Goal: Information Seeking & Learning: Learn about a topic

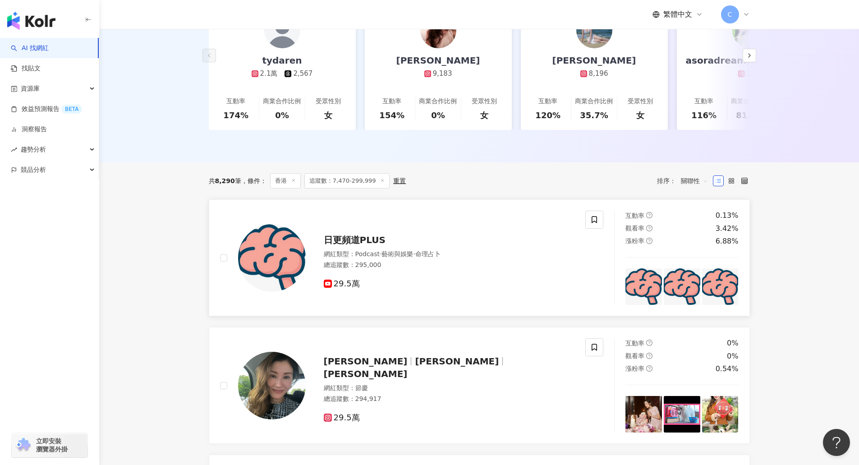
scroll to position [180, 0]
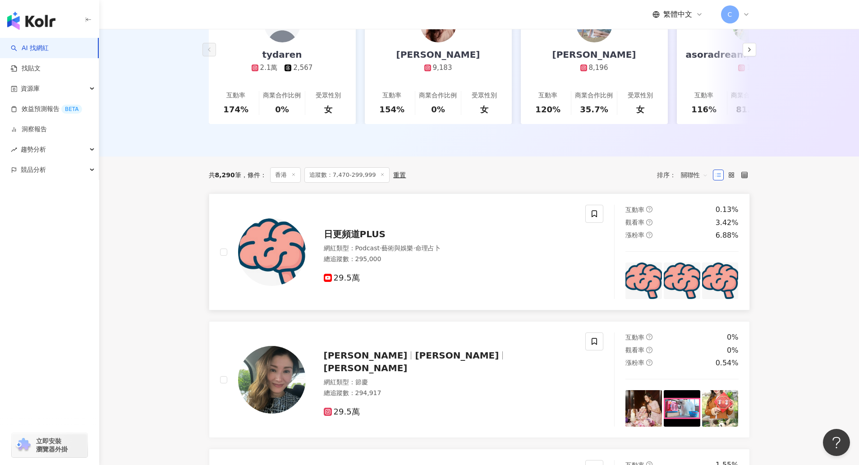
click at [381, 252] on span "·" at bounding box center [381, 247] width 2 height 7
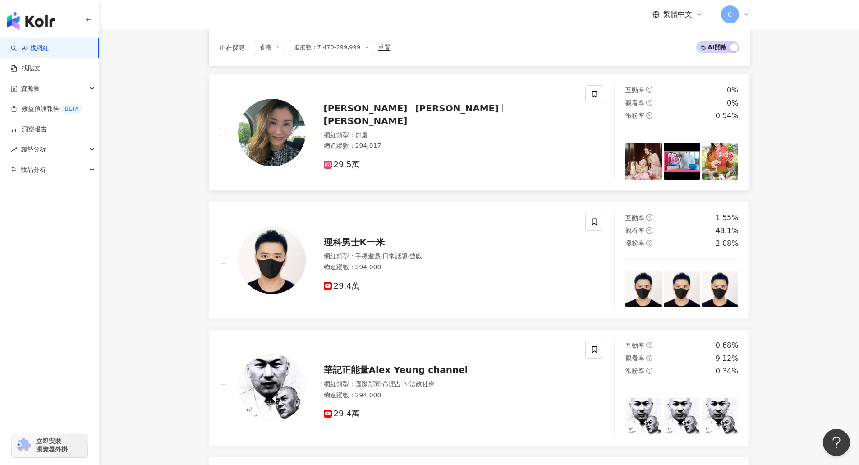
scroll to position [451, 0]
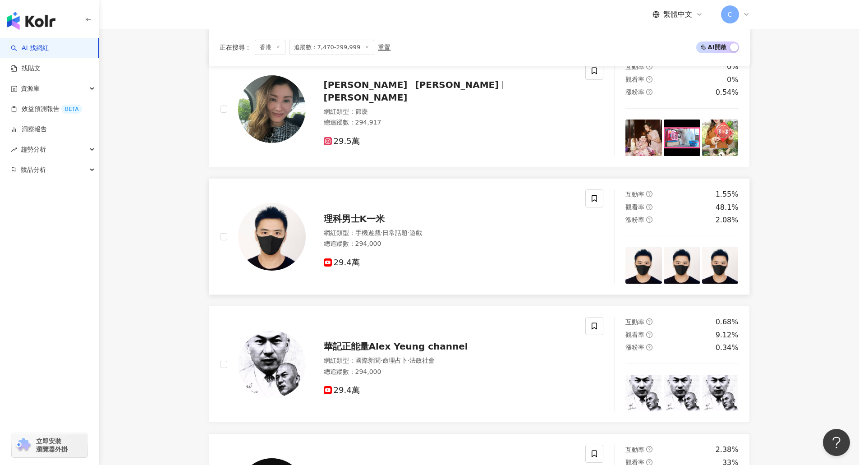
click at [397, 225] on div "理科男士K一米" at bounding box center [449, 218] width 251 height 13
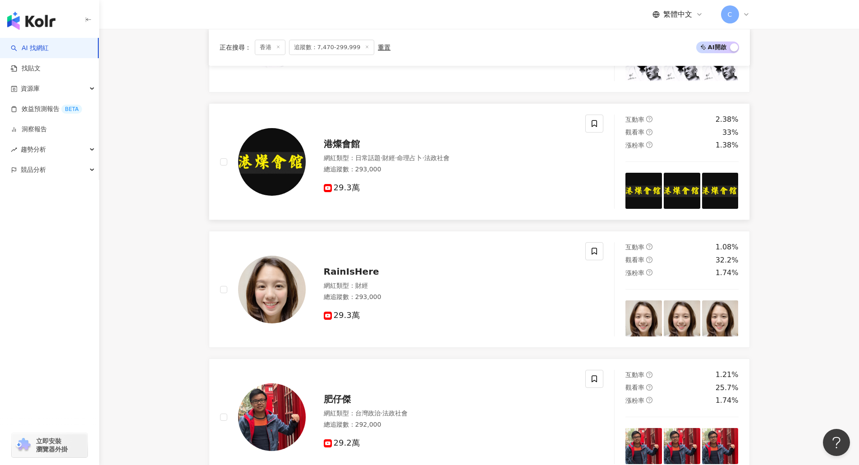
scroll to position [857, 0]
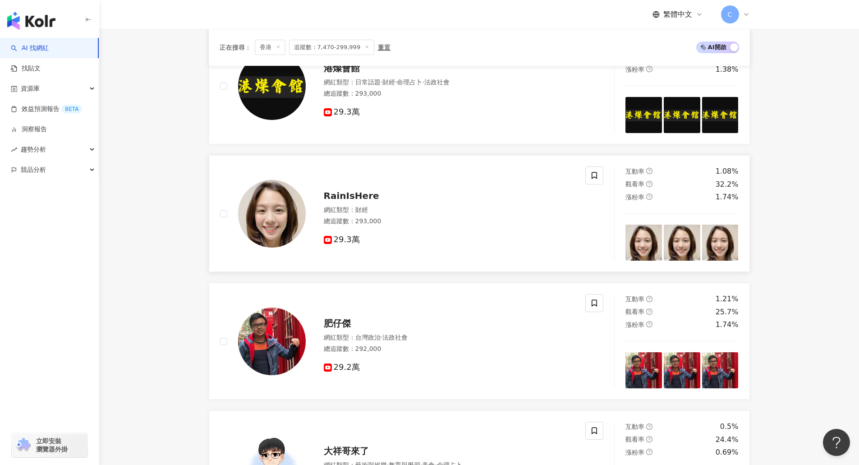
click at [364, 223] on div "總追蹤數 ： 293,000" at bounding box center [449, 221] width 251 height 9
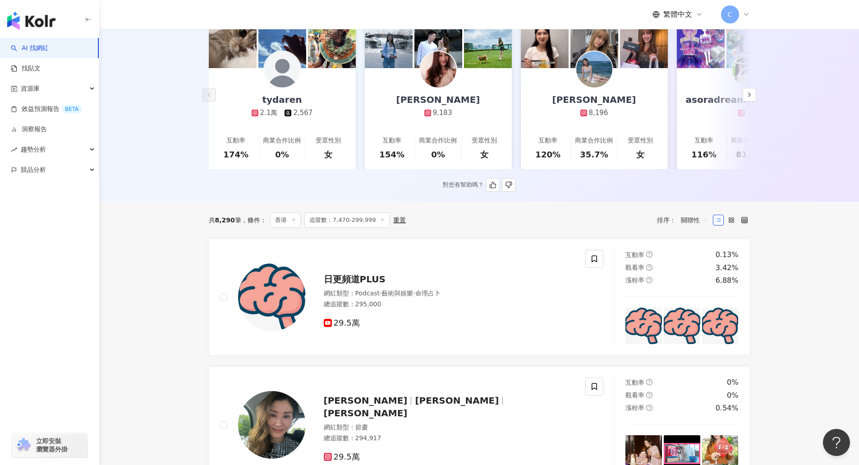
scroll to position [0, 0]
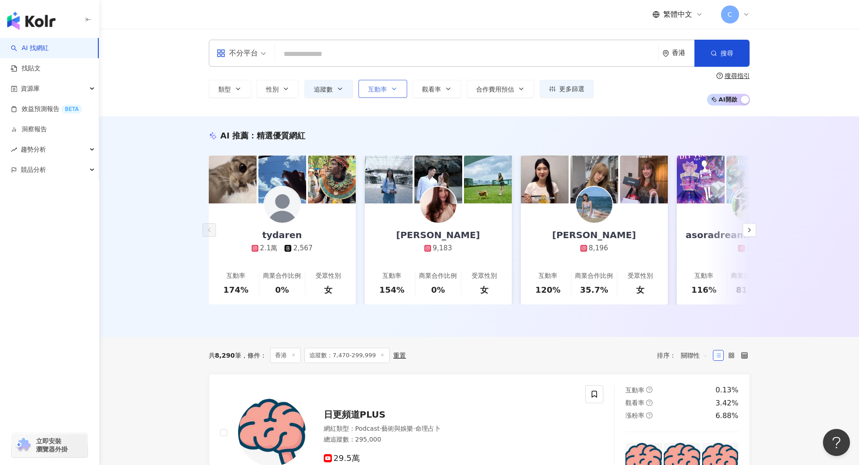
click at [399, 93] on button "互動率" at bounding box center [382, 89] width 49 height 18
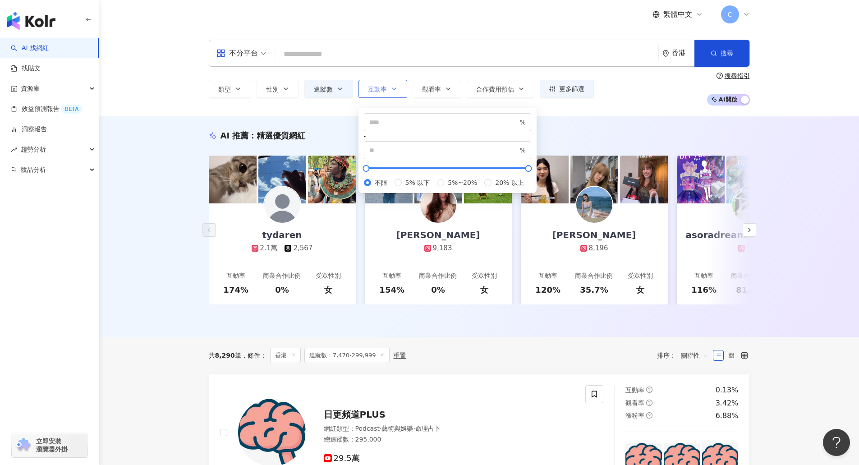
click at [399, 93] on button "互動率" at bounding box center [382, 89] width 49 height 18
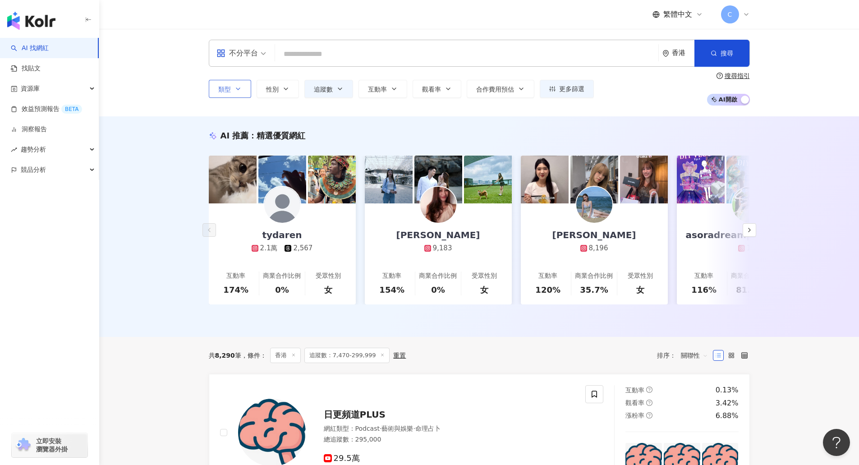
click at [240, 87] on icon "button" at bounding box center [237, 88] width 7 height 7
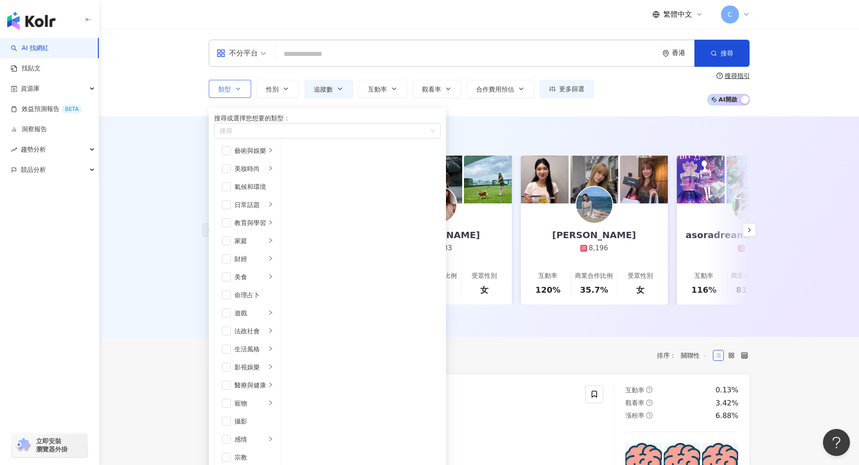
click at [240, 87] on icon "button" at bounding box center [237, 88] width 7 height 7
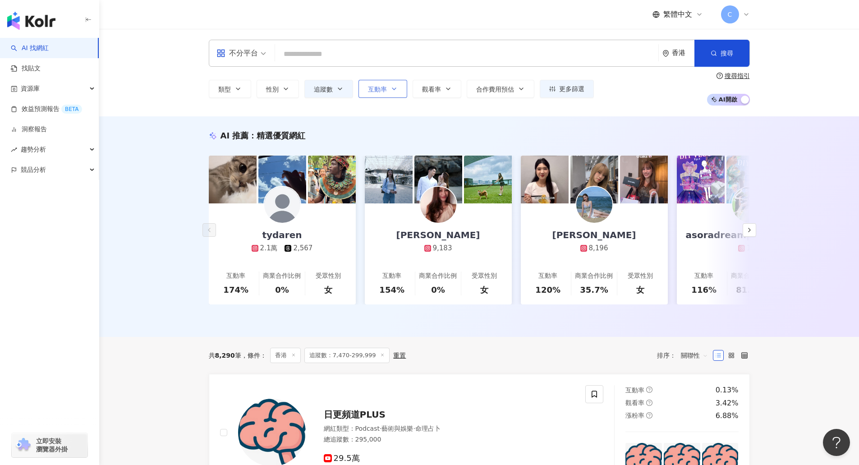
click at [388, 94] on button "互動率" at bounding box center [382, 89] width 49 height 18
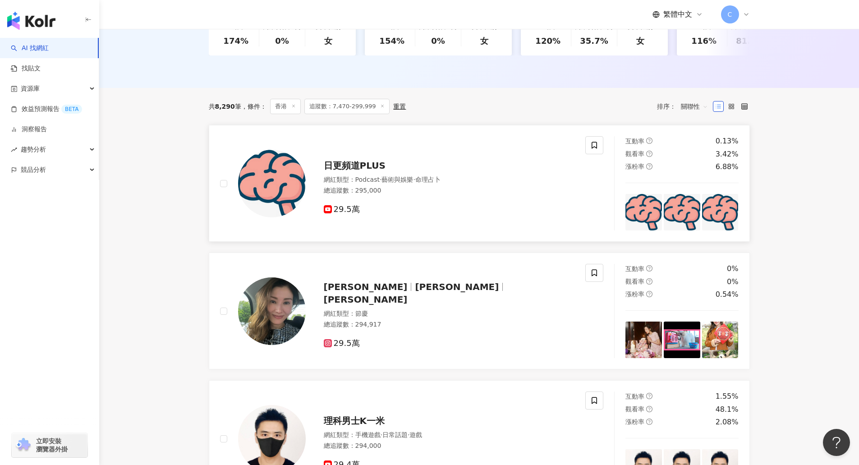
scroll to position [271, 0]
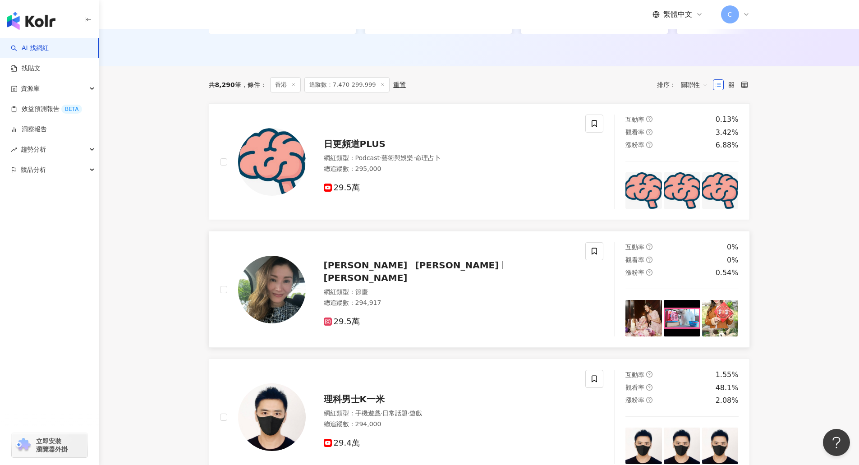
click at [399, 286] on div "李嘉欣 Michele Monique Reis michele_monique_reis 網紅類型 ： 節慶 總追蹤數 ： 294,917 29.5萬" at bounding box center [440, 290] width 269 height 76
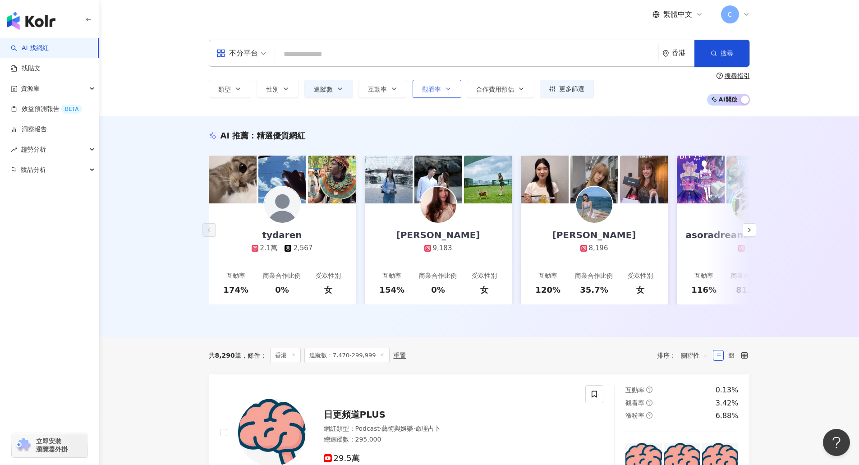
click at [425, 88] on span "觀看率" at bounding box center [431, 89] width 19 height 7
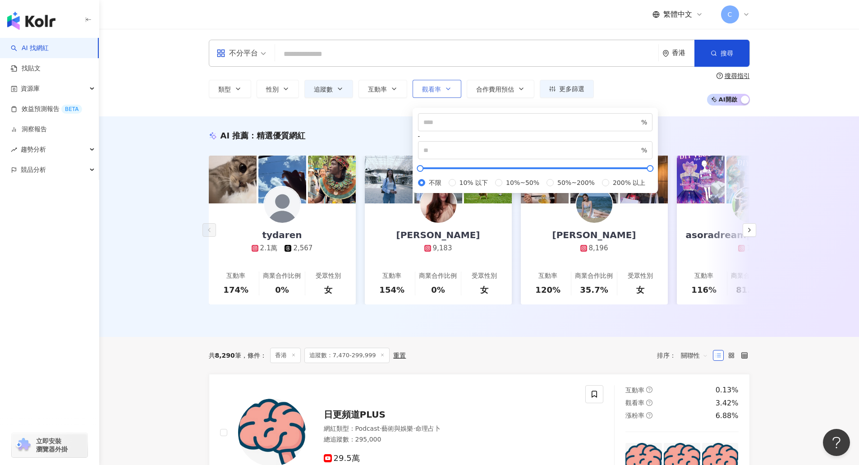
click at [425, 88] on span "觀看率" at bounding box center [431, 89] width 19 height 7
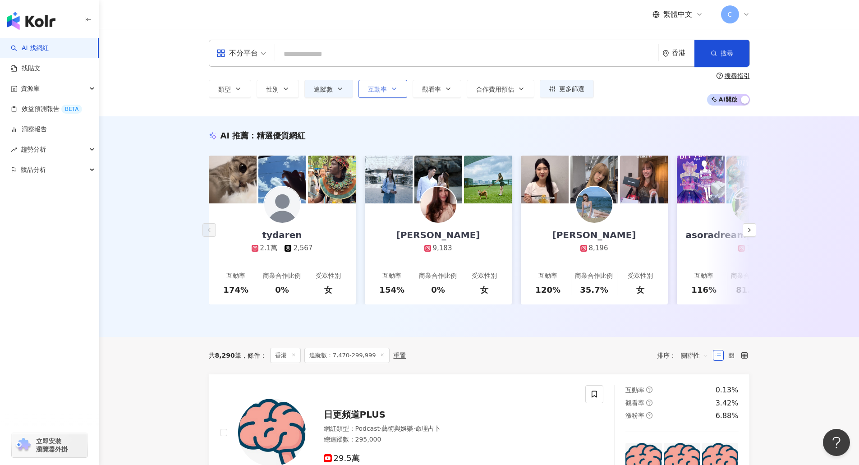
click at [374, 93] on span "互動率" at bounding box center [377, 89] width 19 height 7
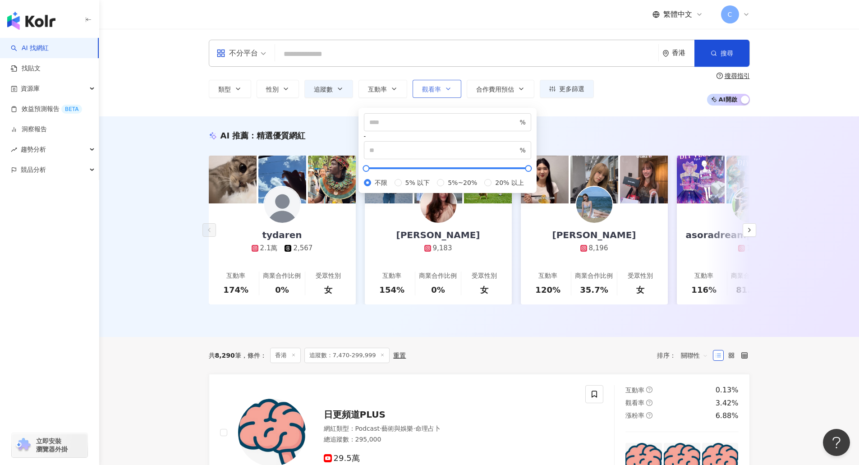
click at [433, 92] on span "觀看率" at bounding box center [431, 89] width 19 height 7
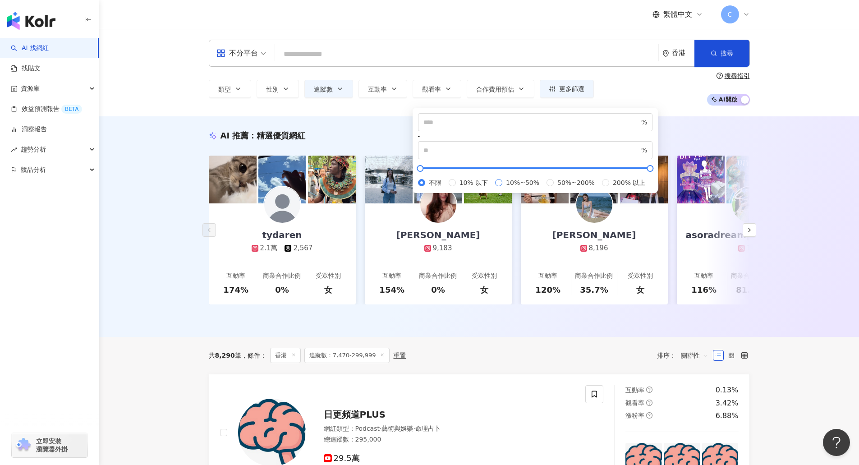
click at [502, 188] on span "10%~50%" at bounding box center [522, 183] width 41 height 10
type input "**"
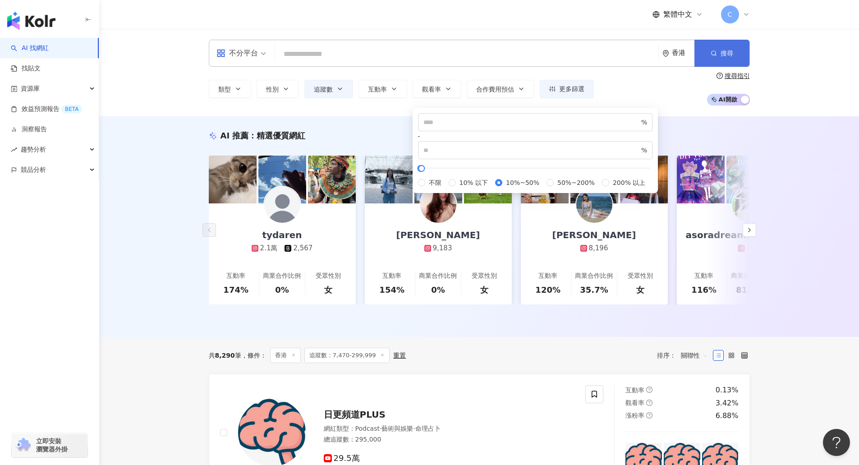
click at [723, 50] on span "搜尋" at bounding box center [727, 53] width 13 height 7
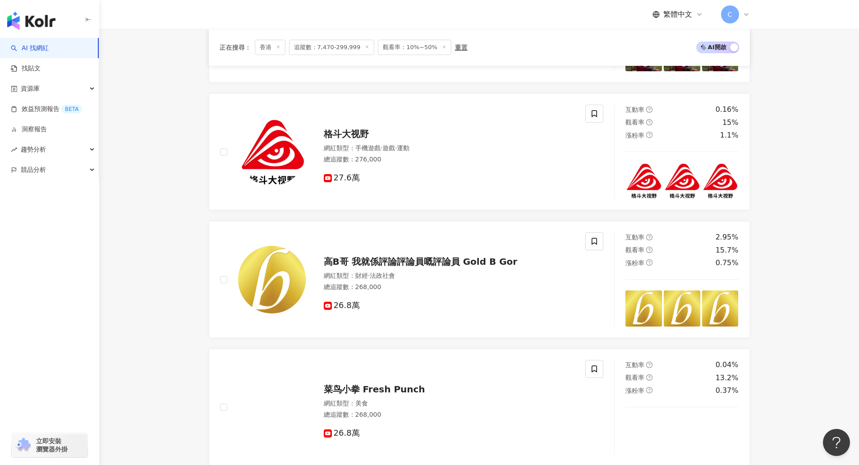
scroll to position [947, 0]
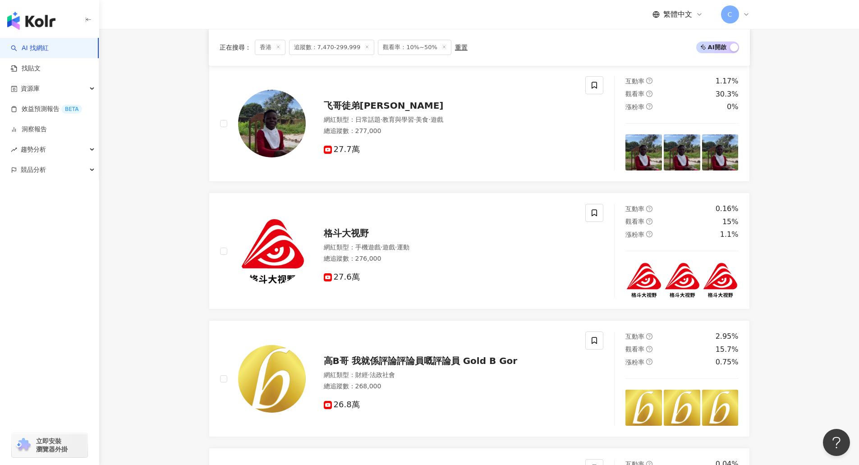
click at [343, 46] on span "追蹤數：7,470-299,999" at bounding box center [332, 47] width 86 height 15
click at [354, 47] on span "追蹤數：7,470-299,999" at bounding box center [332, 47] width 86 height 15
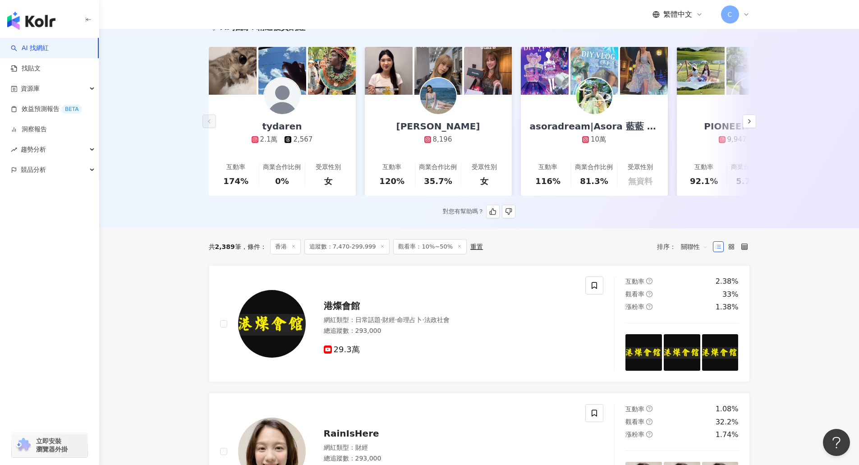
scroll to position [0, 0]
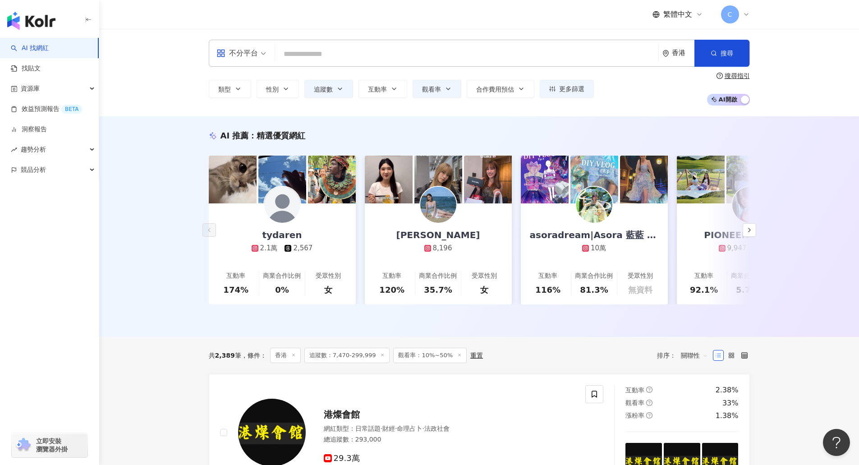
click at [350, 363] on span "追蹤數：7,470-299,999" at bounding box center [347, 355] width 86 height 15
click at [331, 91] on span "追蹤數" at bounding box center [323, 89] width 19 height 7
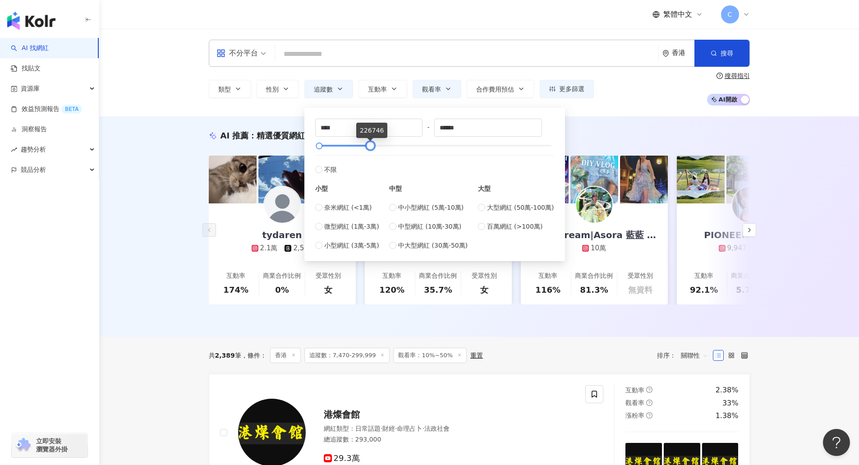
type input "******"
drag, startPoint x: 386, startPoint y: 146, endPoint x: 368, endPoint y: 150, distance: 18.0
click at [368, 148] on div at bounding box center [370, 145] width 5 height 5
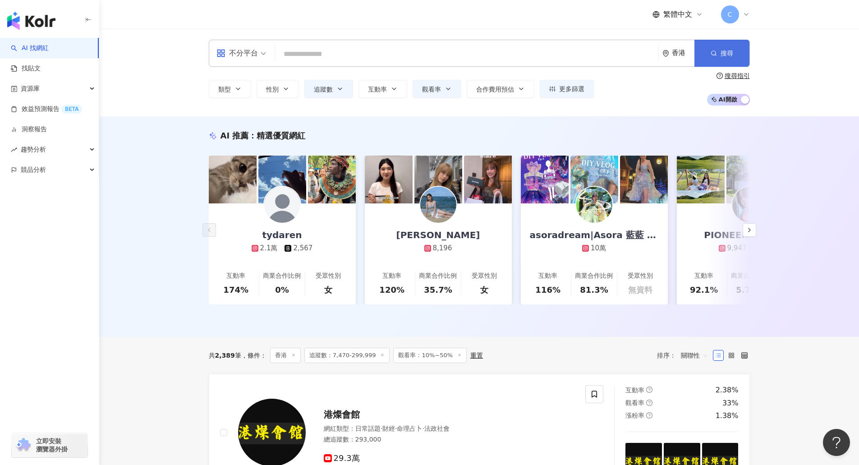
click at [746, 56] on button "搜尋" at bounding box center [721, 53] width 55 height 27
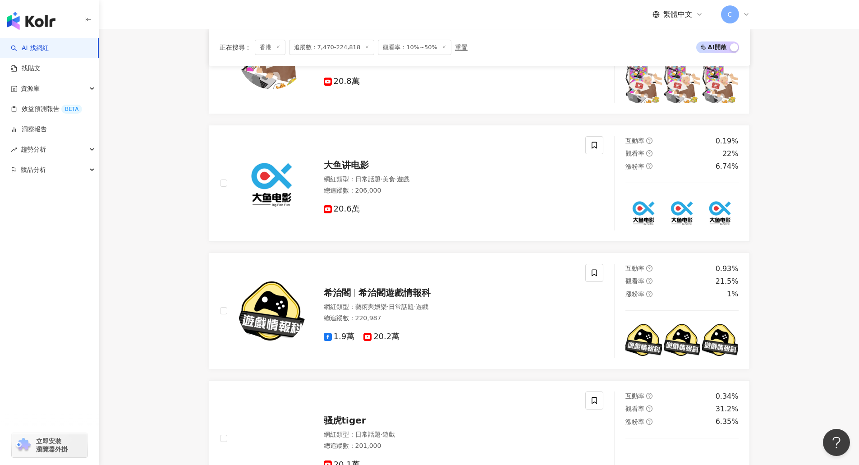
scroll to position [1642, 0]
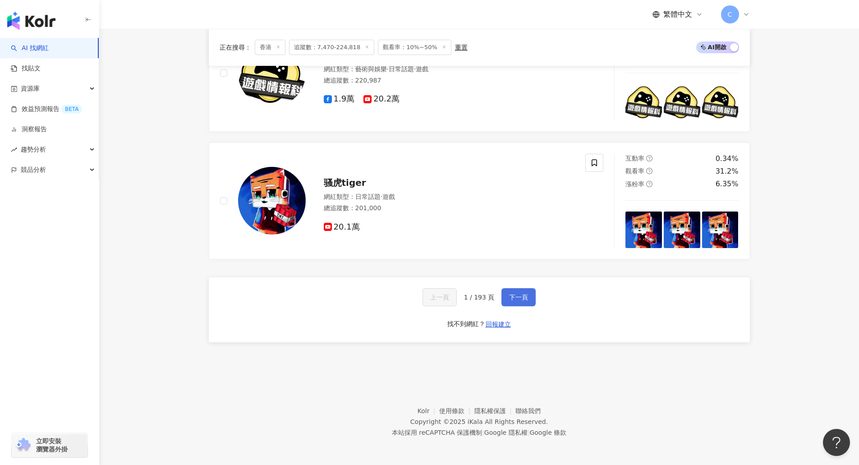
click at [527, 294] on button "下一頁" at bounding box center [518, 297] width 34 height 18
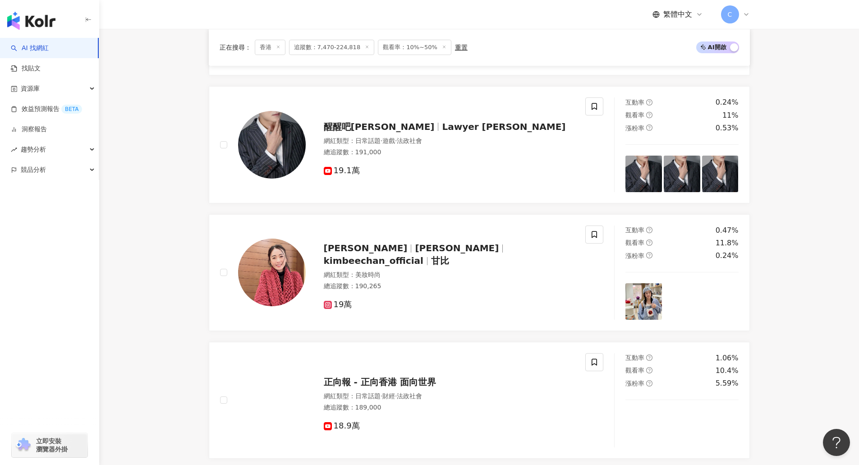
scroll to position [1236, 0]
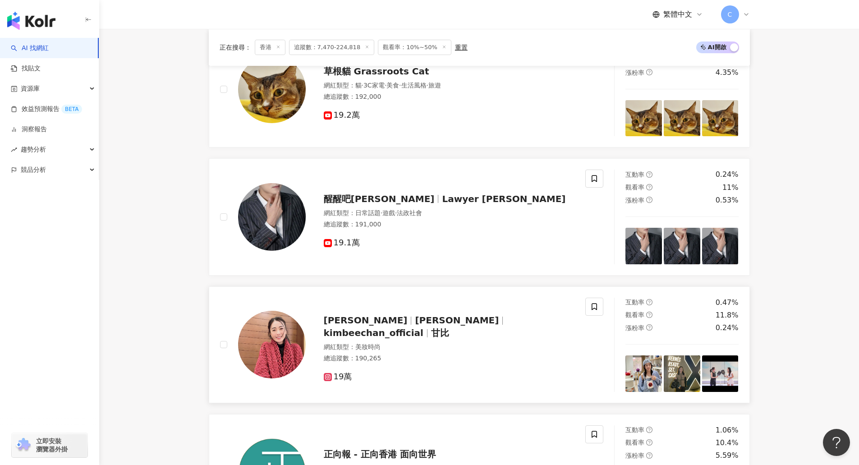
click at [423, 337] on span "kimbeechan_official" at bounding box center [374, 332] width 100 height 11
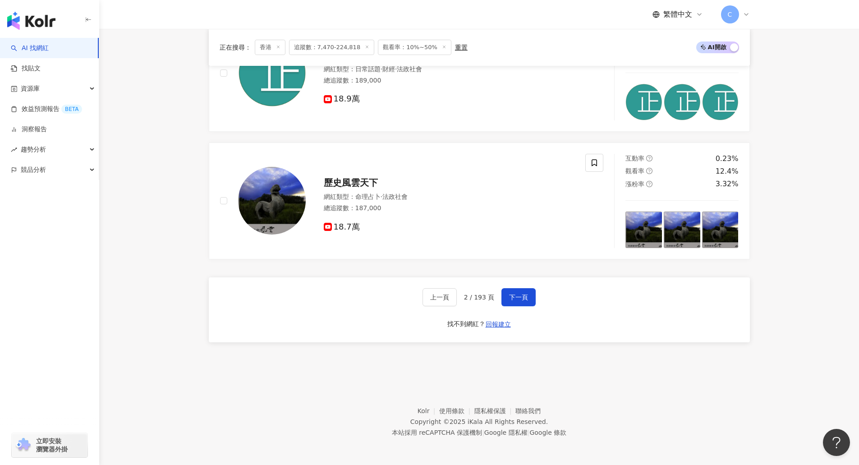
scroll to position [1642, 0]
click at [520, 291] on button "下一頁" at bounding box center [518, 297] width 34 height 18
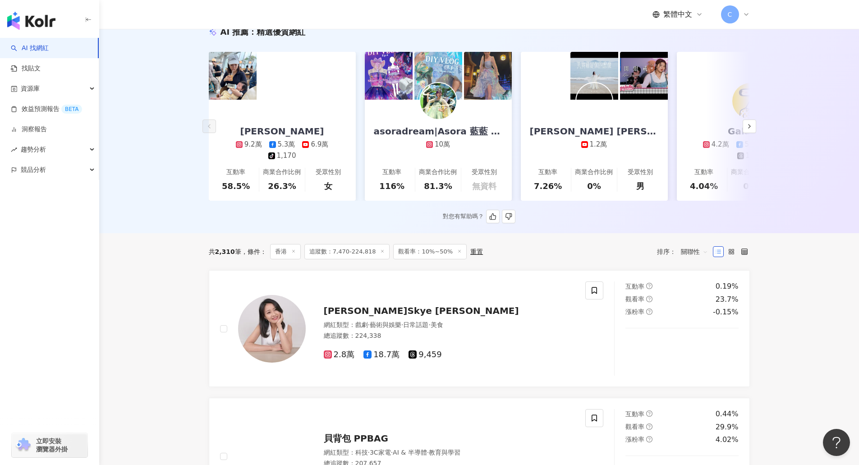
scroll to position [0, 0]
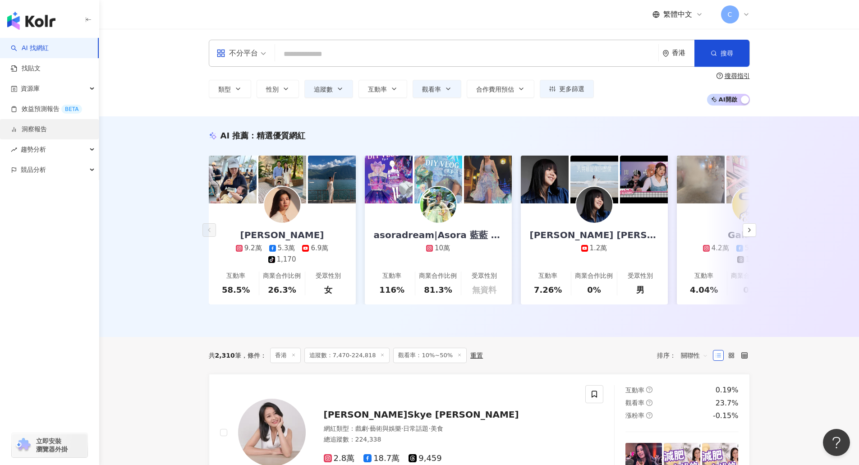
click at [37, 131] on link "洞察報告" at bounding box center [29, 129] width 36 height 9
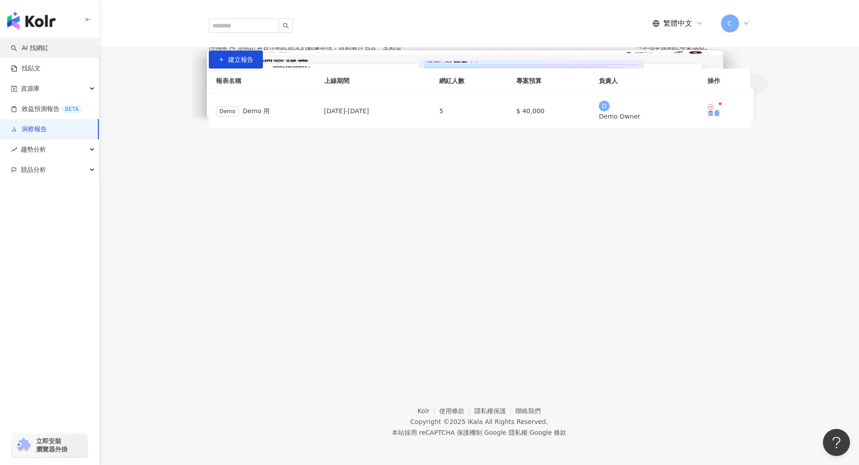
click at [49, 52] on link "AI 找網紅" at bounding box center [30, 48] width 38 height 9
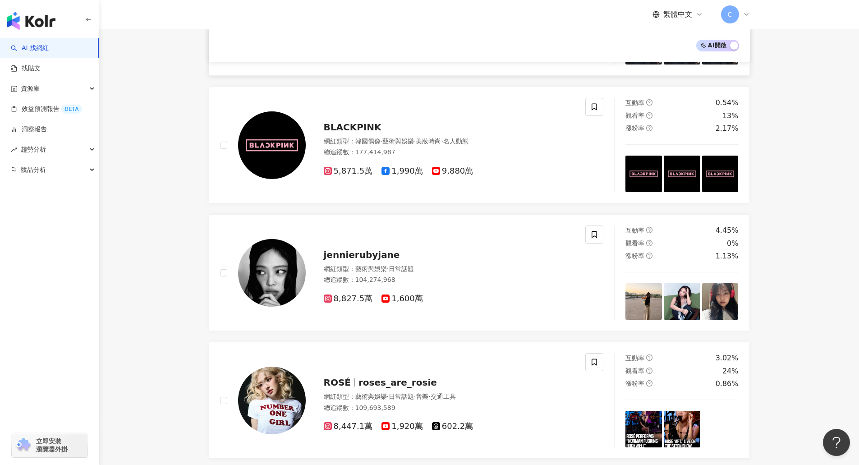
scroll to position [223, 0]
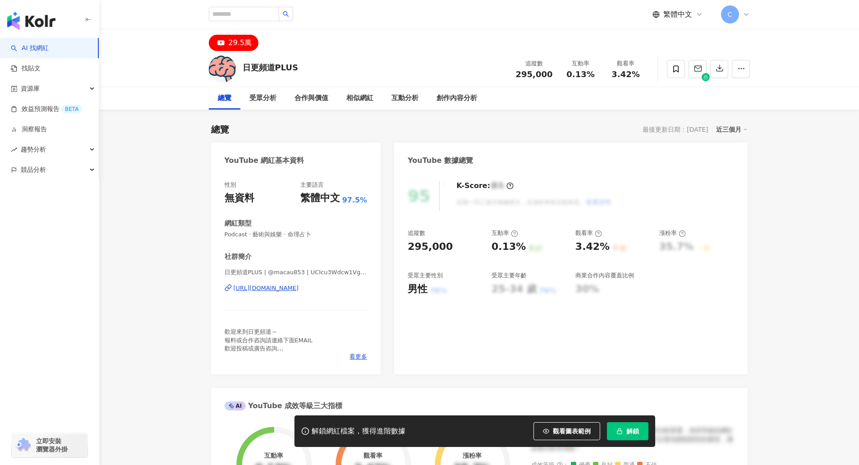
click at [631, 434] on span "解鎖" at bounding box center [632, 430] width 13 height 7
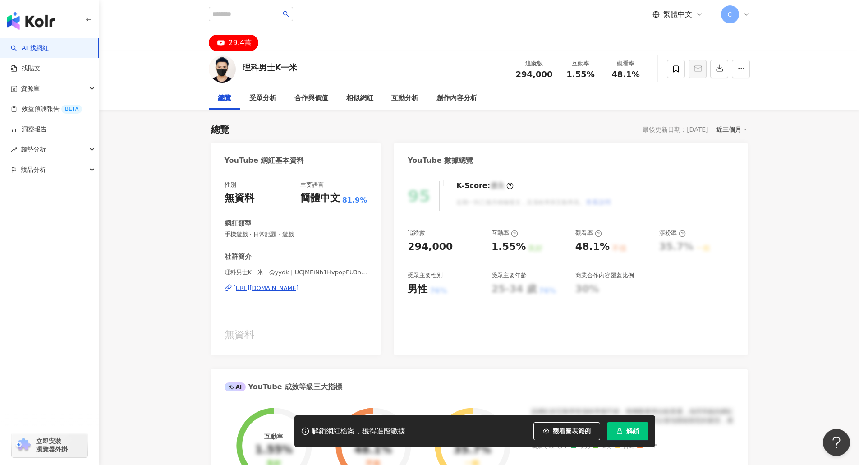
click at [643, 425] on button "解鎖" at bounding box center [627, 431] width 41 height 18
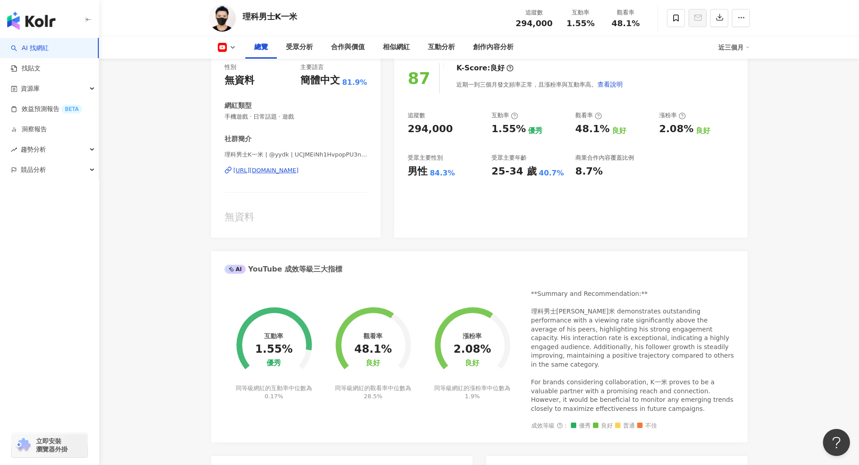
scroll to position [45, 0]
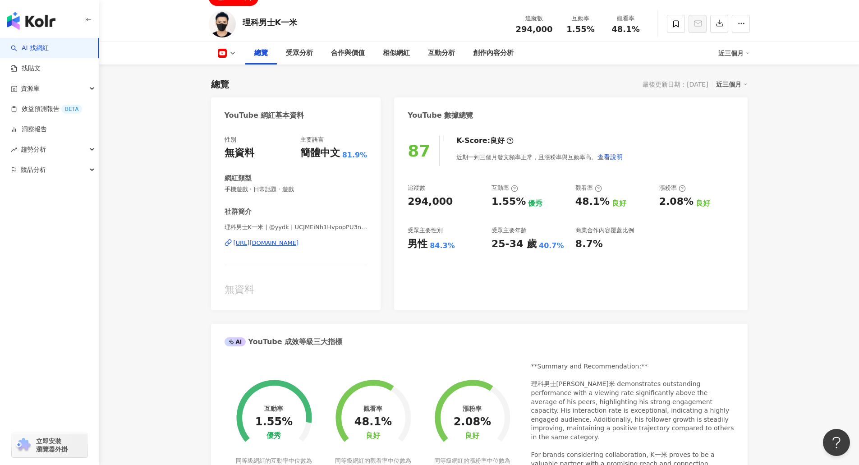
click at [299, 244] on div "https://www.youtube.com/channel/UCJMEiNh1HvpopPU3n9vJsMQ" at bounding box center [266, 243] width 65 height 8
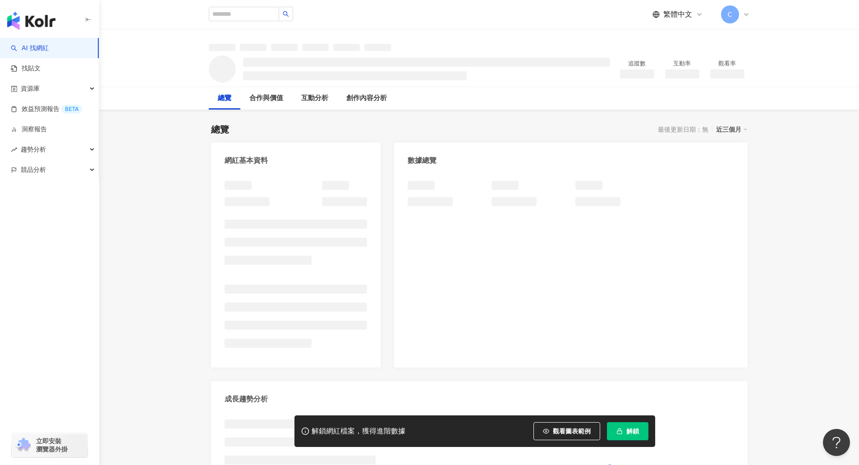
click at [621, 431] on icon "button" at bounding box center [619, 429] width 3 height 2
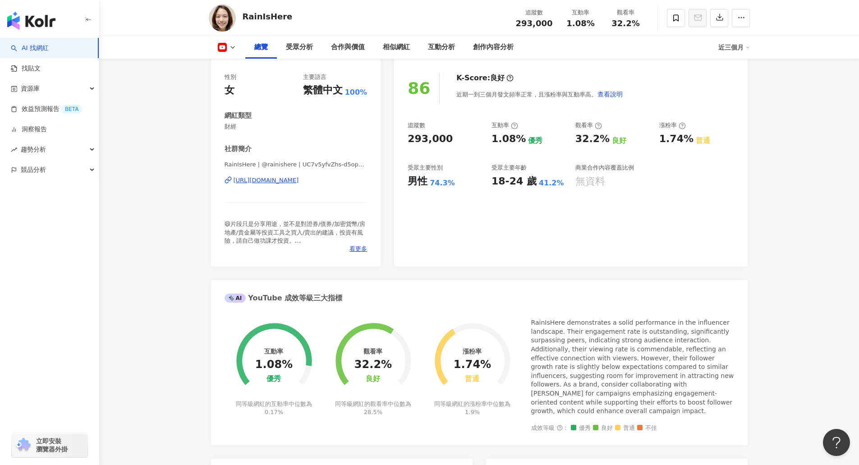
scroll to position [90, 0]
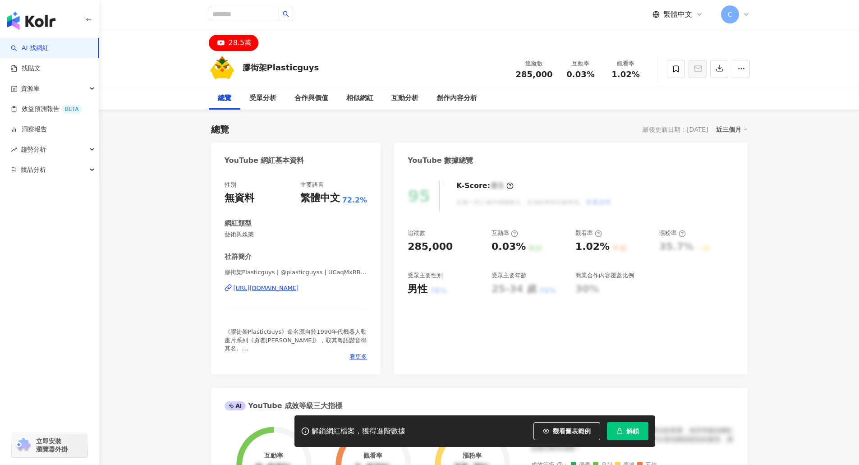
click at [625, 427] on button "解鎖" at bounding box center [627, 431] width 41 height 18
click at [299, 290] on div "[URL][DOMAIN_NAME]" at bounding box center [266, 288] width 65 height 8
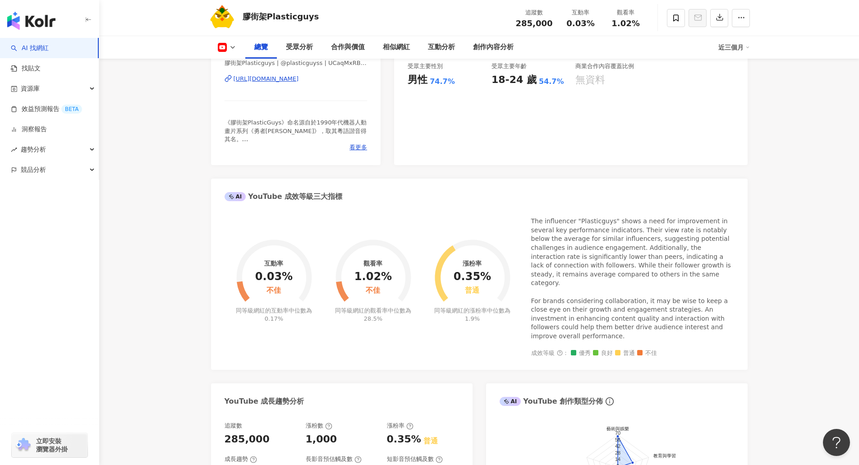
scroll to position [225, 0]
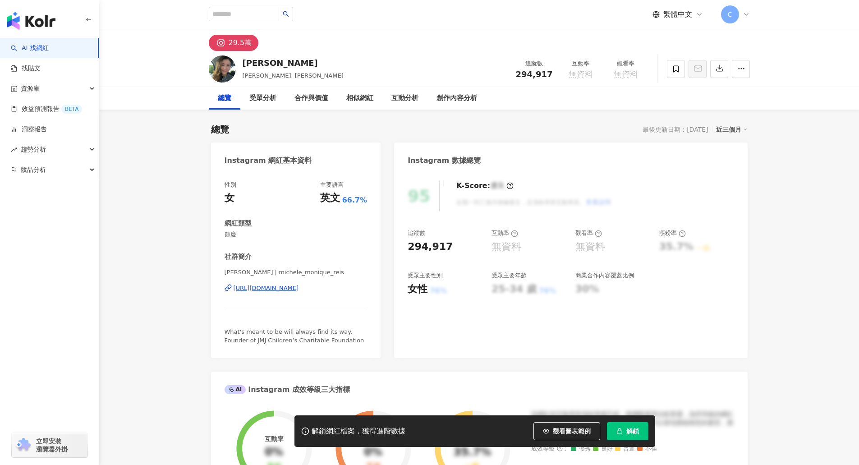
click at [299, 288] on div "[URL][DOMAIN_NAME]" at bounding box center [266, 288] width 65 height 8
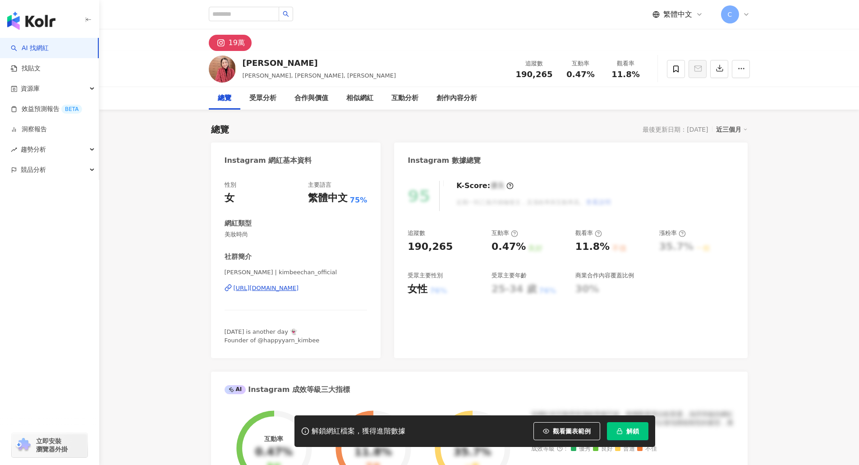
click at [299, 285] on div "[URL][DOMAIN_NAME]" at bounding box center [266, 288] width 65 height 8
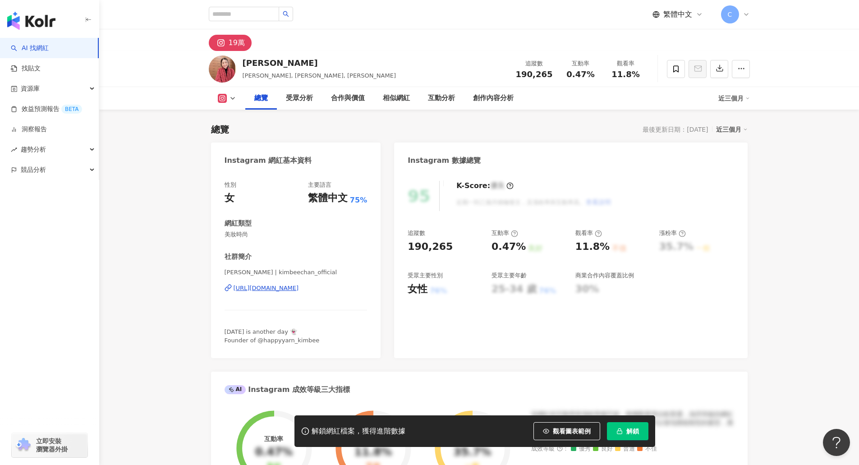
scroll to position [225, 0]
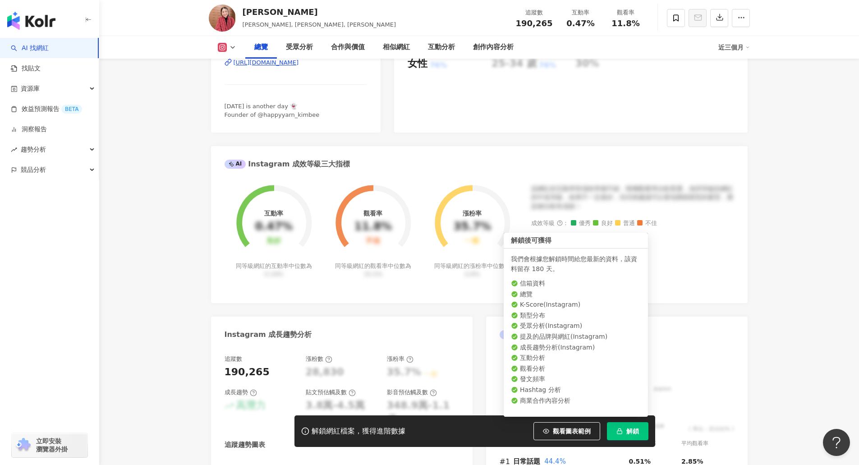
click at [634, 434] on span "解鎖" at bounding box center [632, 430] width 13 height 7
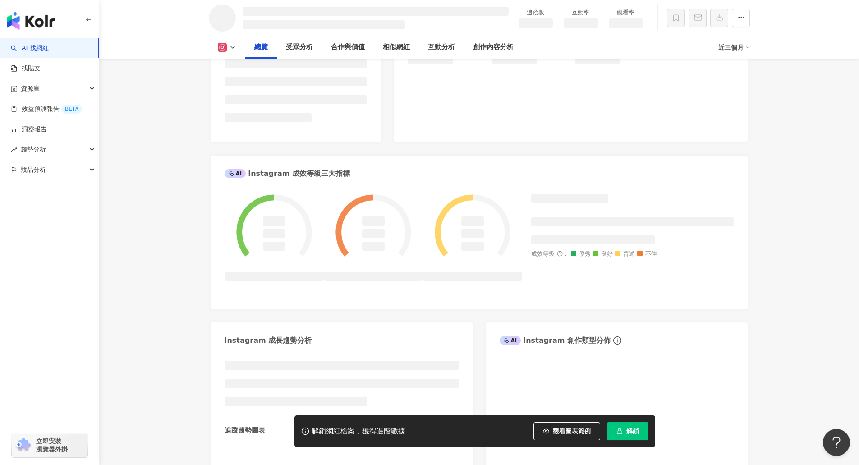
scroll to position [226, 0]
